Goal: Information Seeking & Learning: Learn about a topic

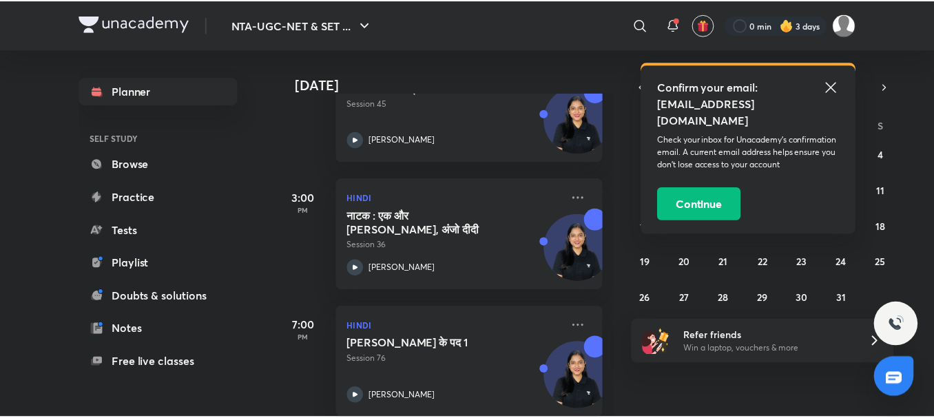
scroll to position [271, 0]
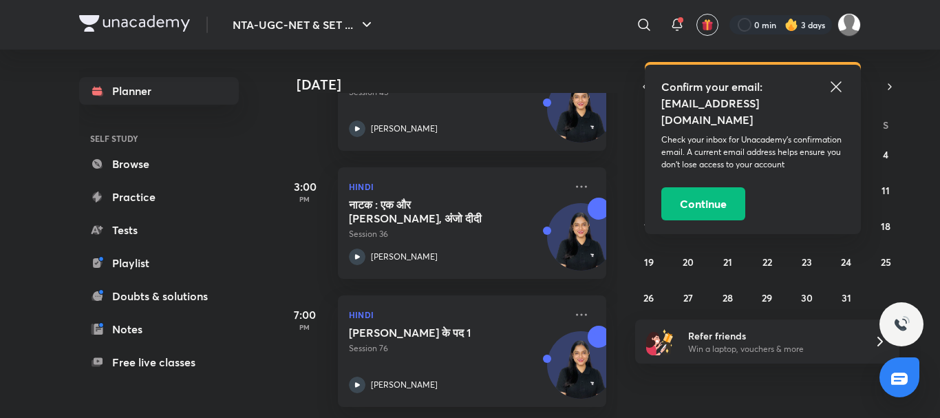
click at [834, 88] on icon at bounding box center [836, 86] width 17 height 17
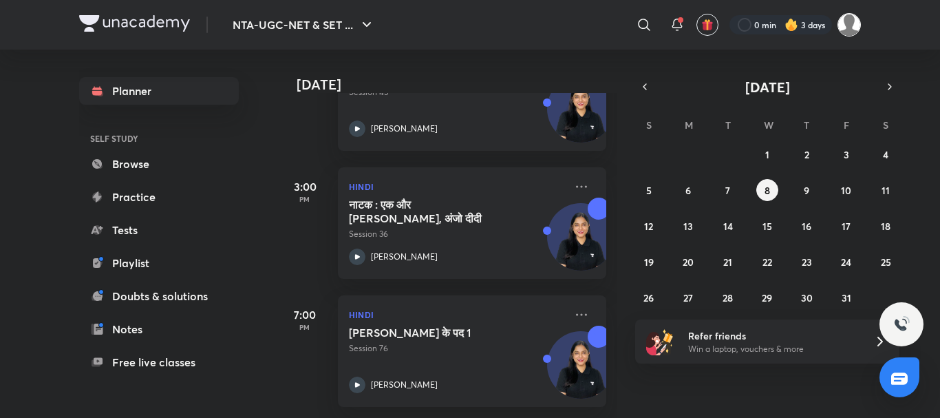
click at [850, 28] on img at bounding box center [849, 24] width 23 height 23
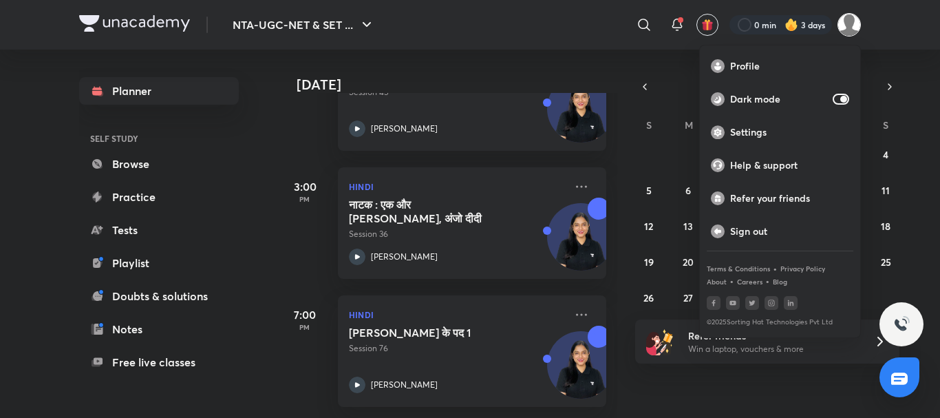
click at [859, 23] on div at bounding box center [470, 209] width 940 height 418
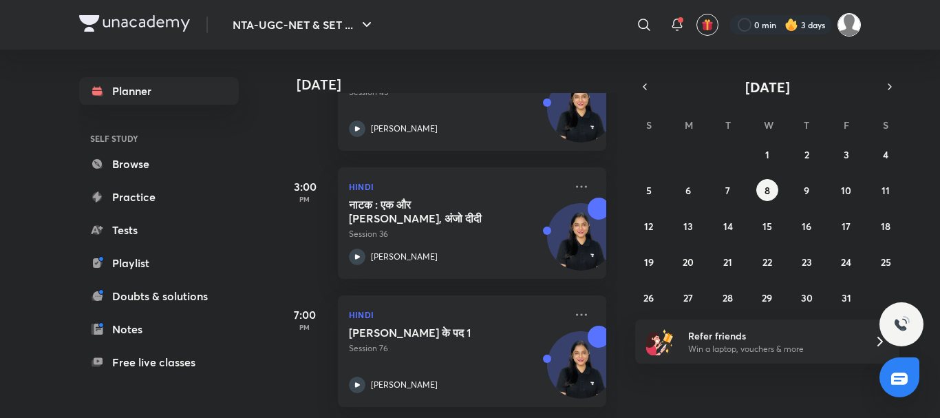
click at [841, 27] on img at bounding box center [849, 24] width 23 height 23
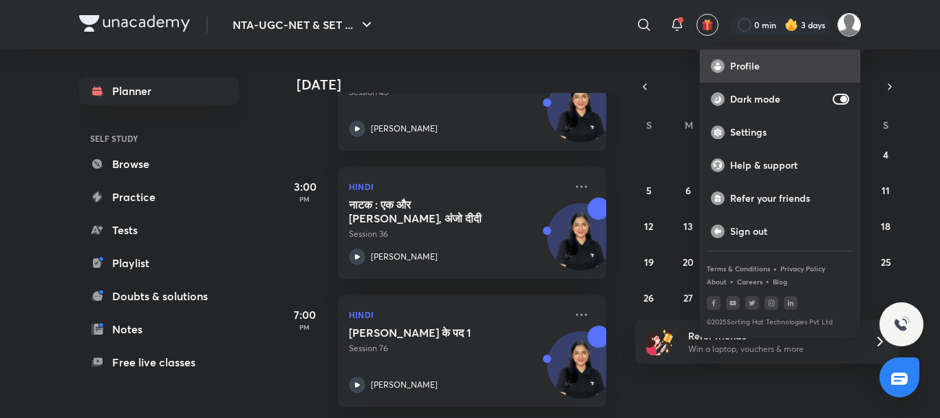
click at [745, 68] on p "Profile" at bounding box center [789, 66] width 119 height 12
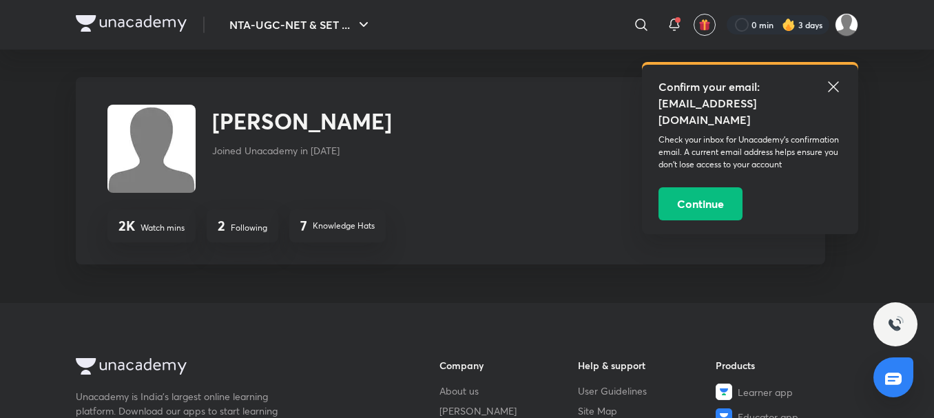
click at [301, 131] on h2 "Diksha Mishra" at bounding box center [302, 121] width 180 height 33
click at [240, 231] on p "Following" at bounding box center [249, 228] width 36 height 12
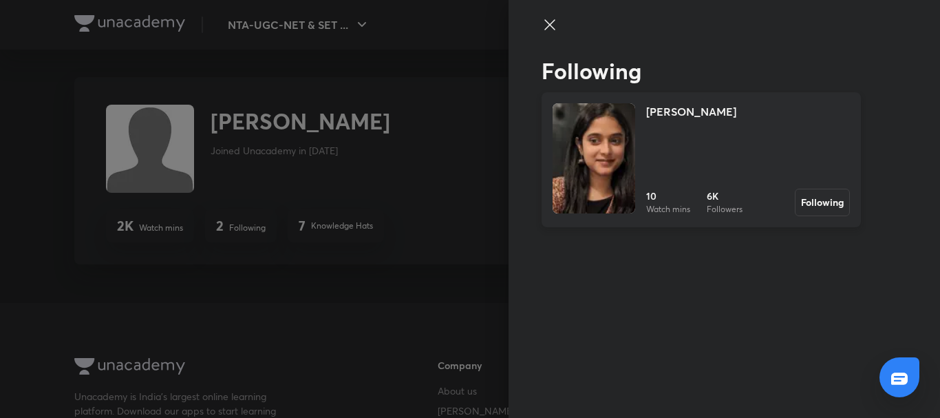
click at [678, 104] on h4 "[PERSON_NAME]" at bounding box center [691, 111] width 90 height 17
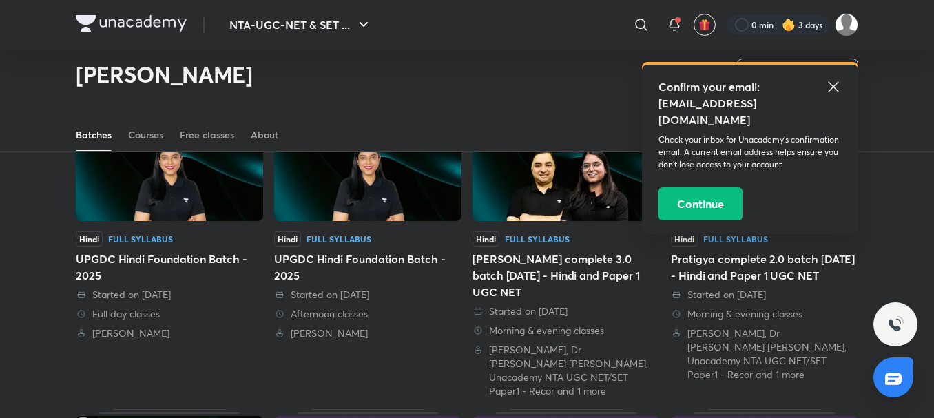
scroll to position [198, 0]
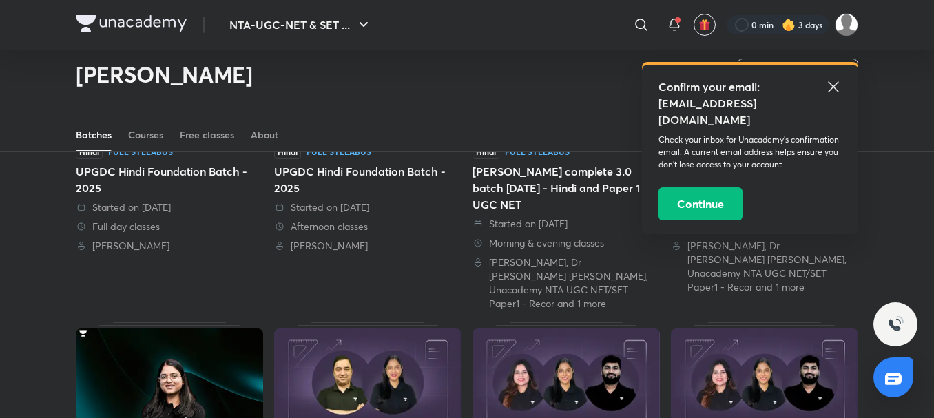
click at [124, 167] on div "UPGDC Hindi Foundation Batch - 2025" at bounding box center [169, 179] width 187 height 33
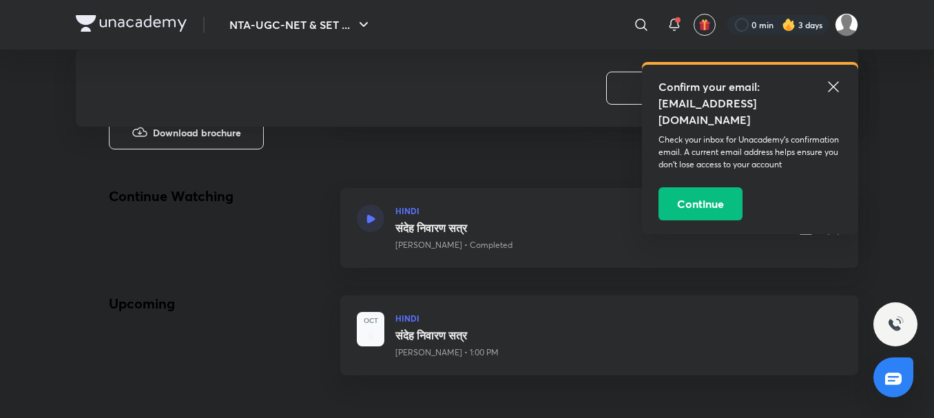
scroll to position [826, 0]
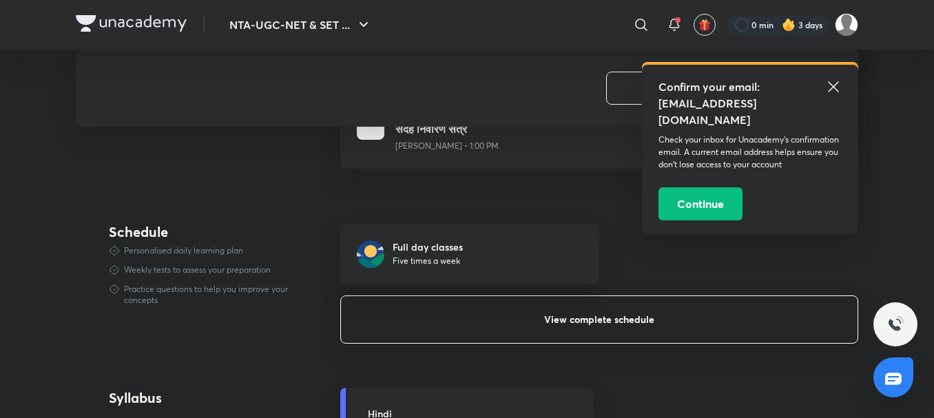
click at [594, 313] on span "View complete schedule" at bounding box center [599, 320] width 110 height 14
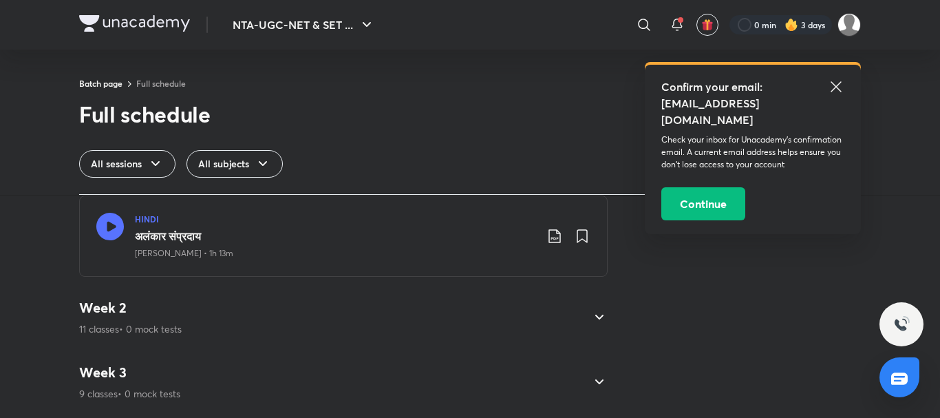
scroll to position [620, 0]
click at [595, 319] on icon at bounding box center [599, 316] width 17 height 17
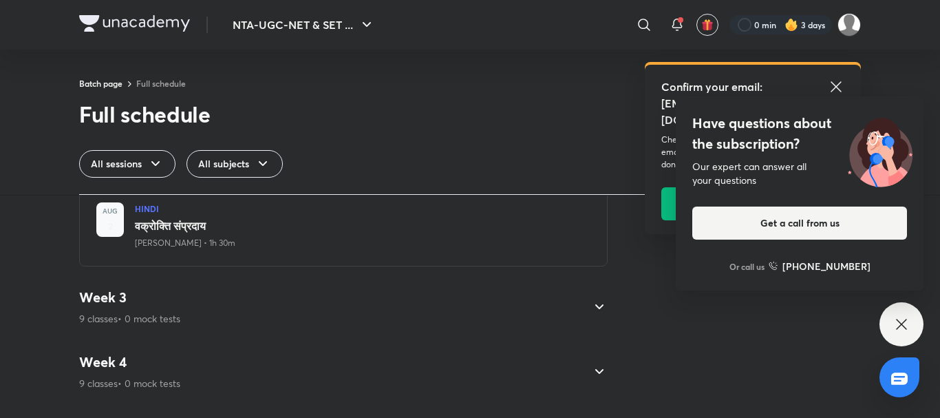
scroll to position [1084, 0]
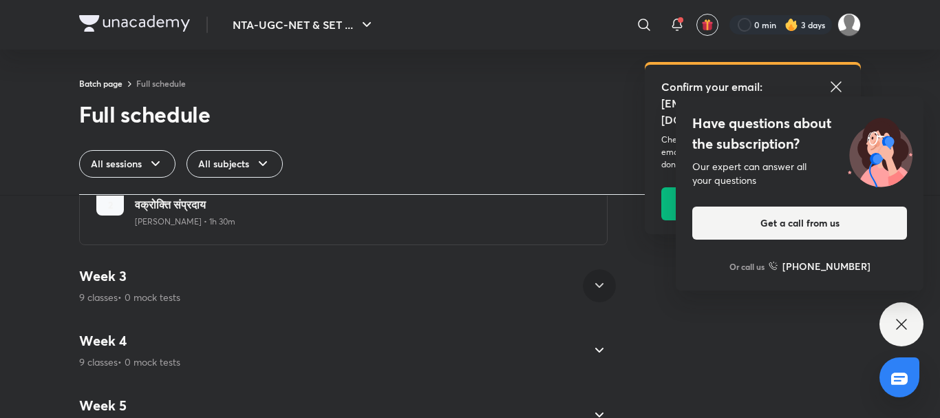
click at [591, 291] on icon at bounding box center [599, 285] width 17 height 17
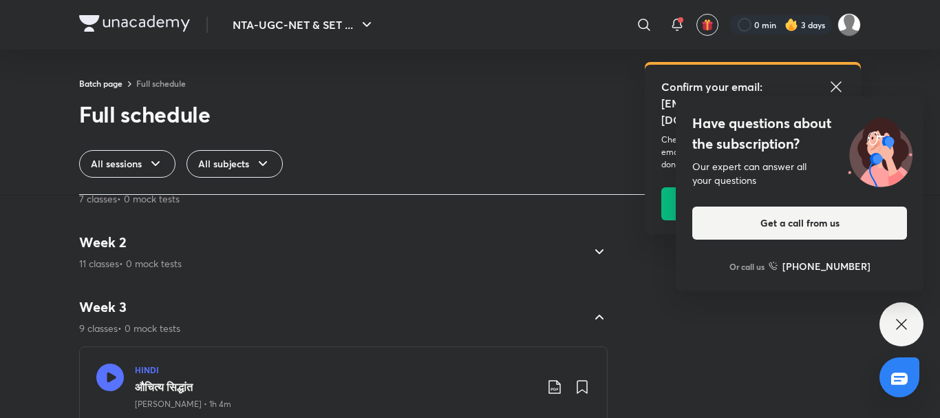
scroll to position [0, 0]
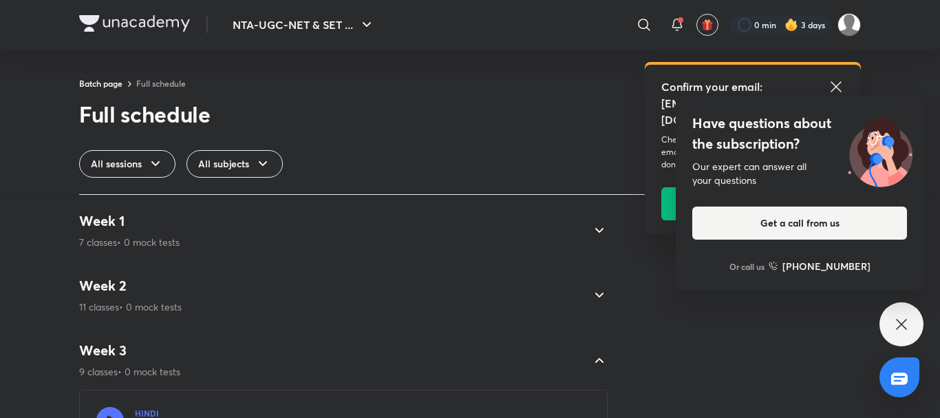
click at [591, 228] on icon at bounding box center [599, 230] width 17 height 17
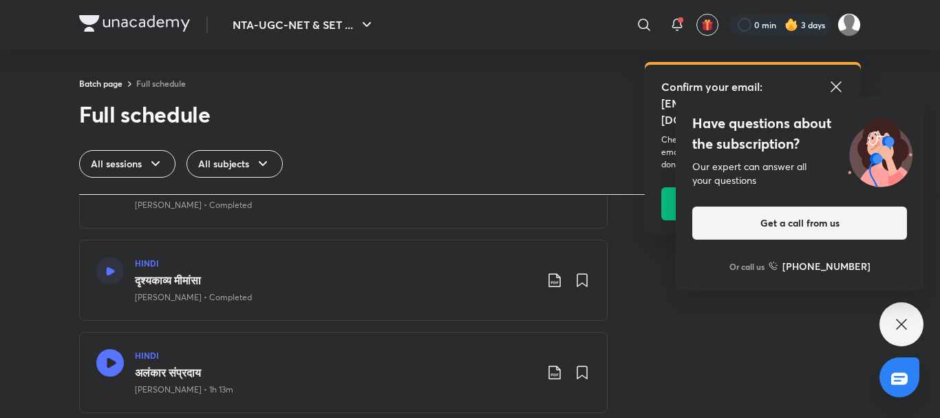
scroll to position [551, 0]
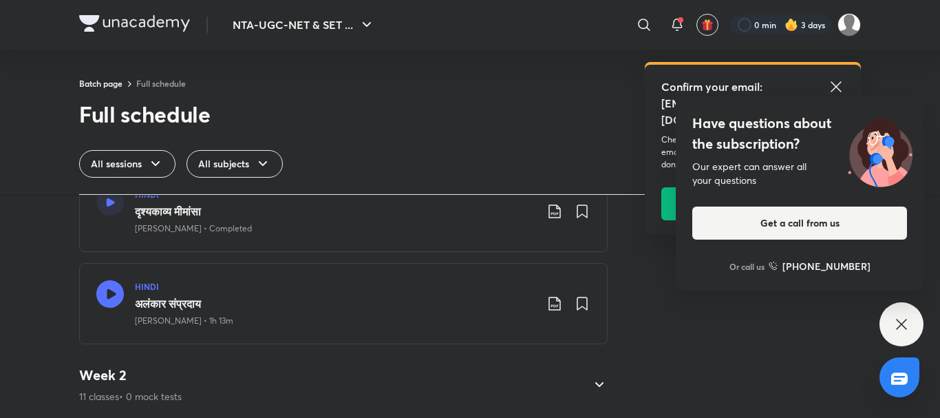
click at [198, 325] on p "Sakshi Singh • 1h 13m" at bounding box center [184, 321] width 98 height 12
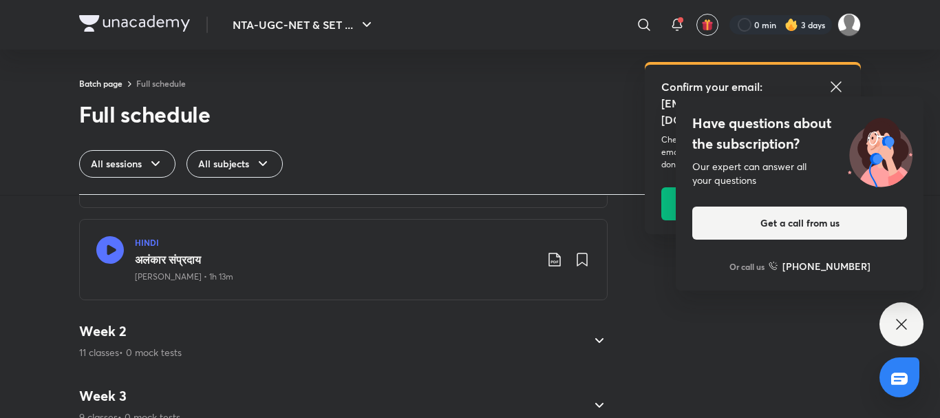
scroll to position [620, 0]
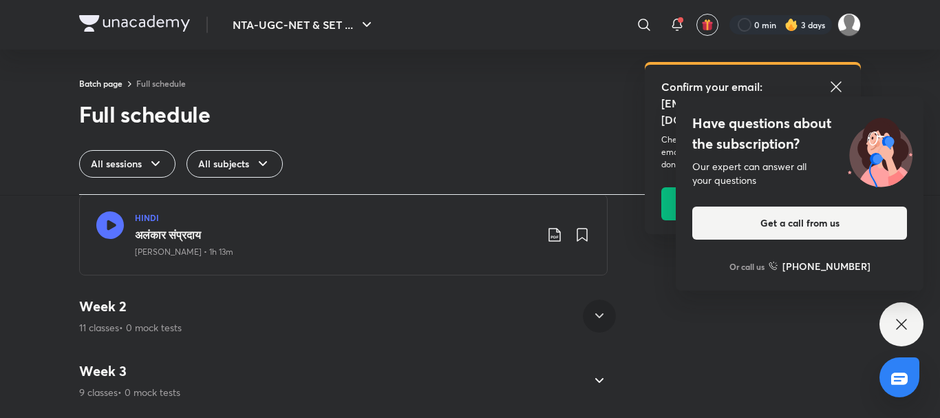
click at [594, 318] on icon at bounding box center [599, 316] width 17 height 17
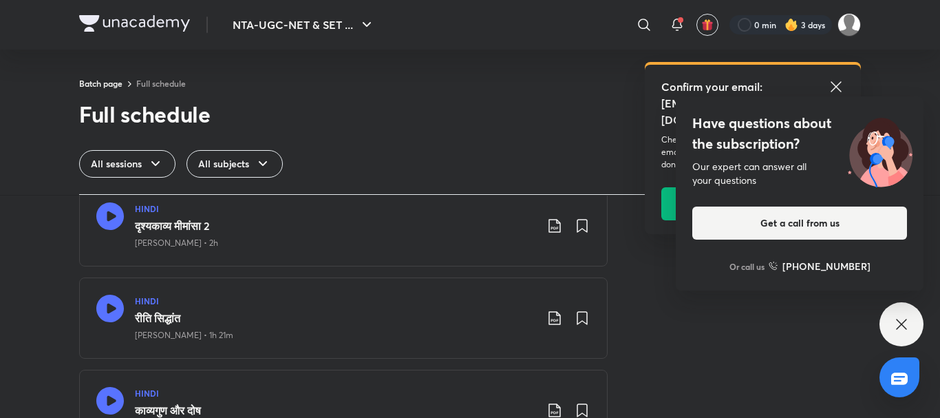
scroll to position [69, 0]
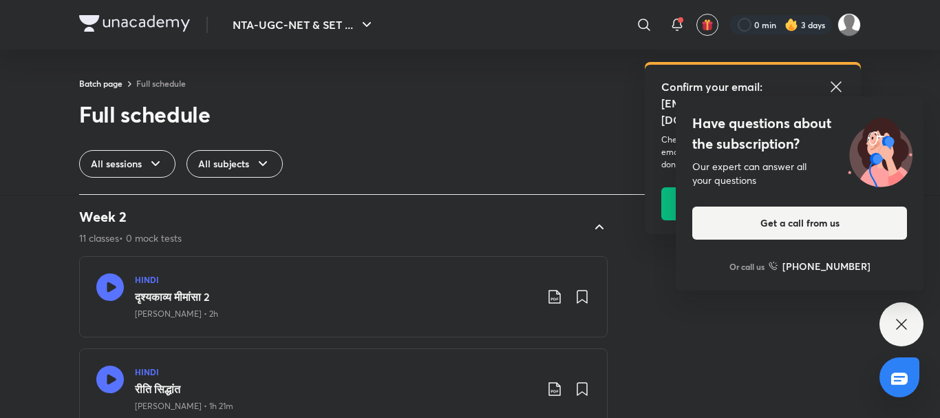
click at [196, 285] on div "HINDI" at bounding box center [335, 279] width 401 height 12
